Goal: Transaction & Acquisition: Download file/media

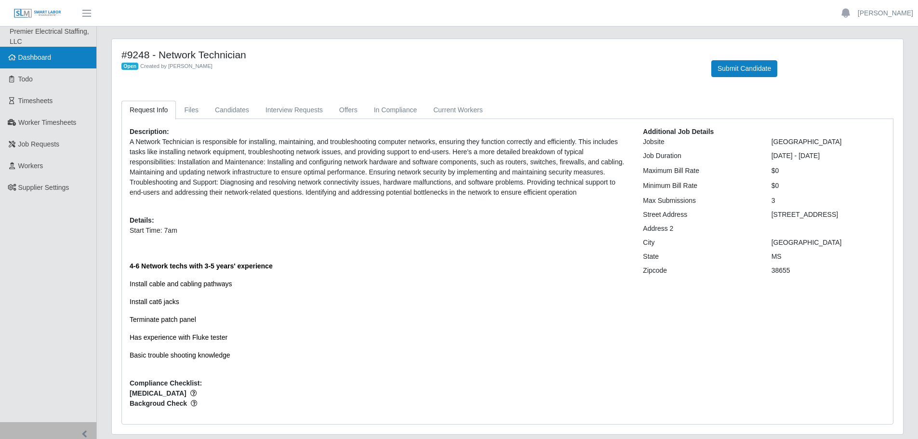
drag, startPoint x: 0, startPoint y: 0, endPoint x: 53, endPoint y: 56, distance: 77.4
click at [53, 56] on link "Dashboard" at bounding box center [48, 58] width 96 height 22
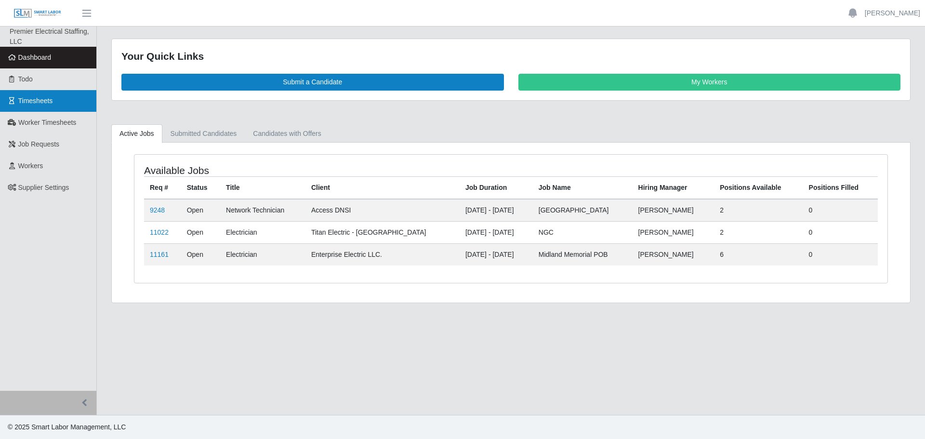
click at [51, 98] on span "Timesheets" at bounding box center [35, 101] width 35 height 8
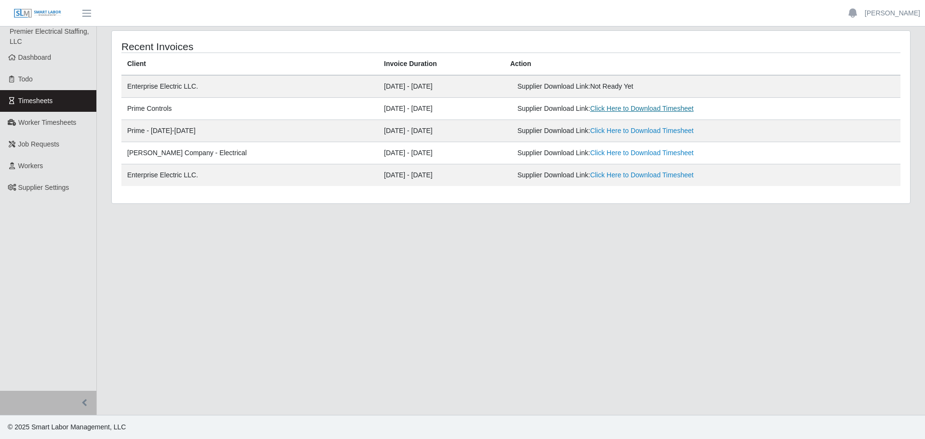
click at [610, 109] on link "Click Here to Download Timesheet" at bounding box center [642, 109] width 104 height 8
click at [33, 53] on link "Dashboard" at bounding box center [48, 58] width 96 height 22
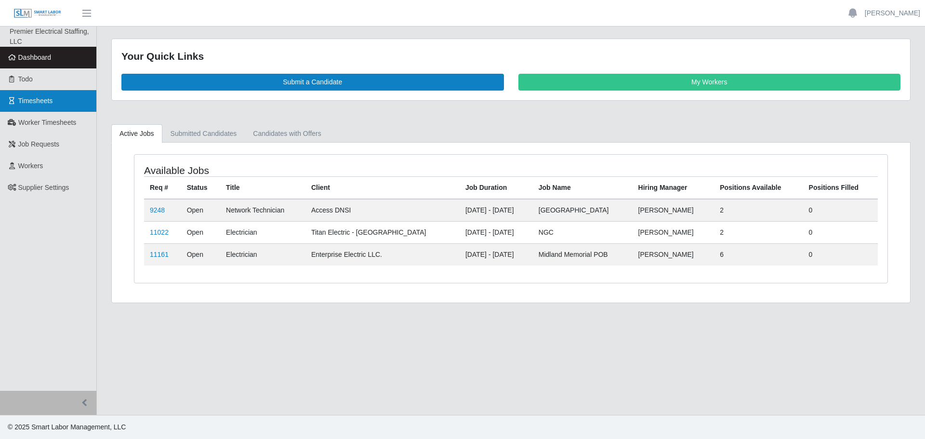
click at [35, 97] on span "Timesheets" at bounding box center [35, 101] width 35 height 8
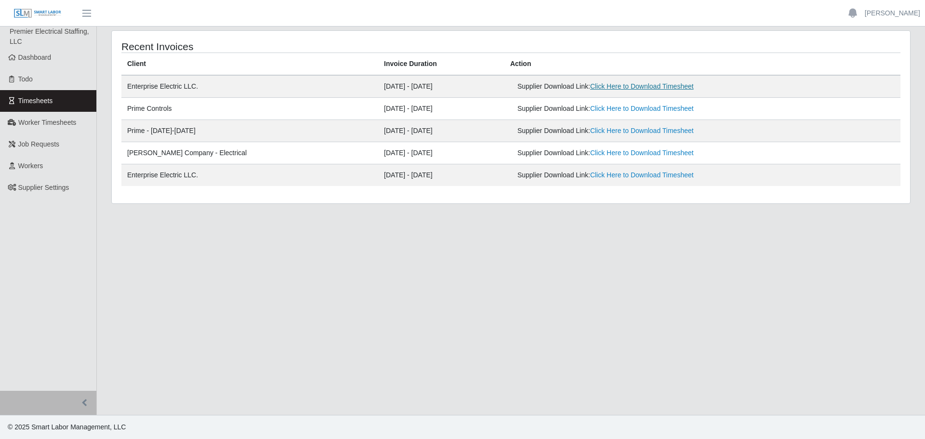
click at [596, 83] on link "Click Here to Download Timesheet" at bounding box center [642, 86] width 104 height 8
click at [51, 61] on span "Dashboard" at bounding box center [34, 57] width 33 height 8
